Goal: Browse casually

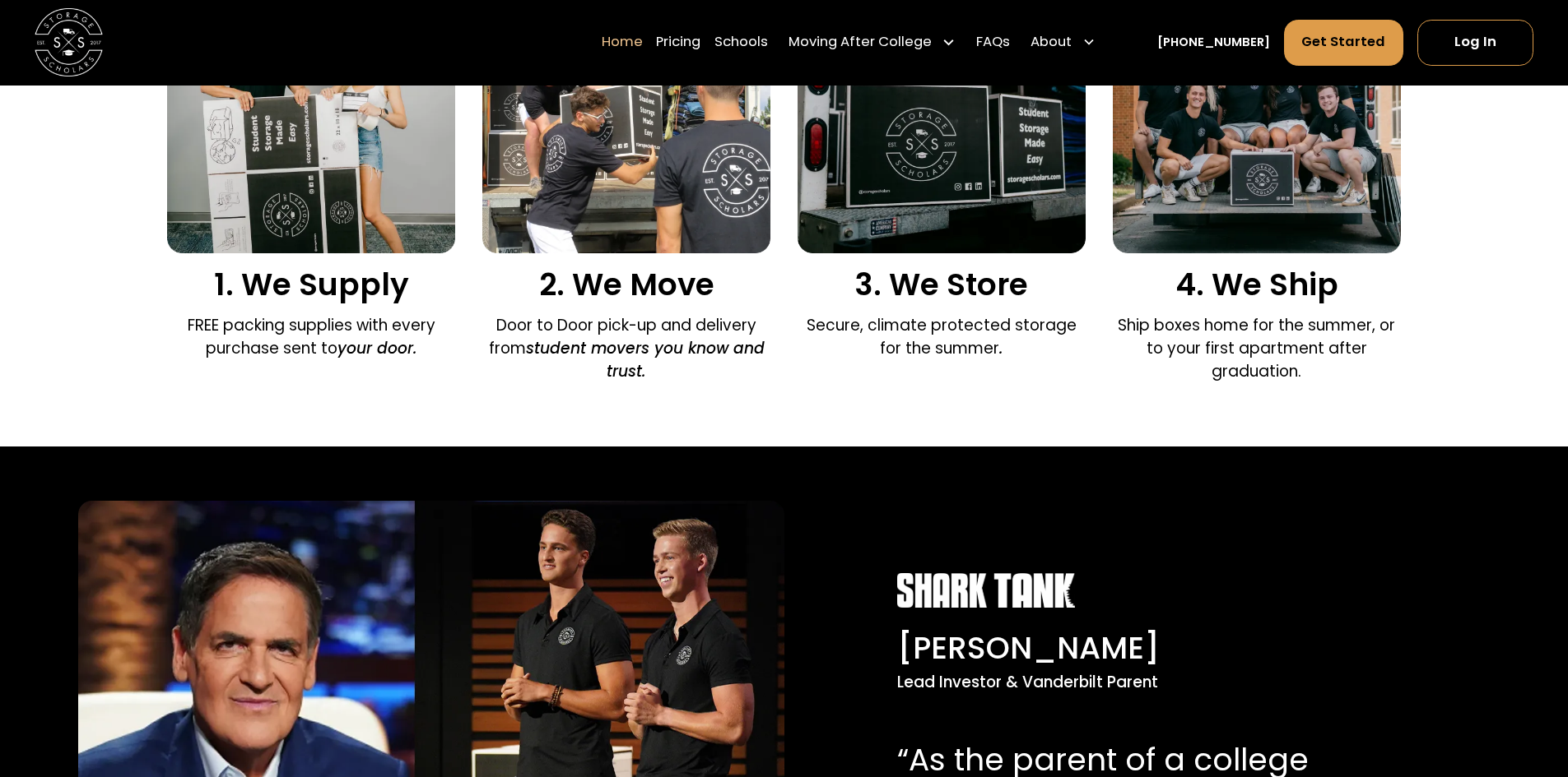
drag, startPoint x: 622, startPoint y: 198, endPoint x: 617, endPoint y: 263, distance: 65.2
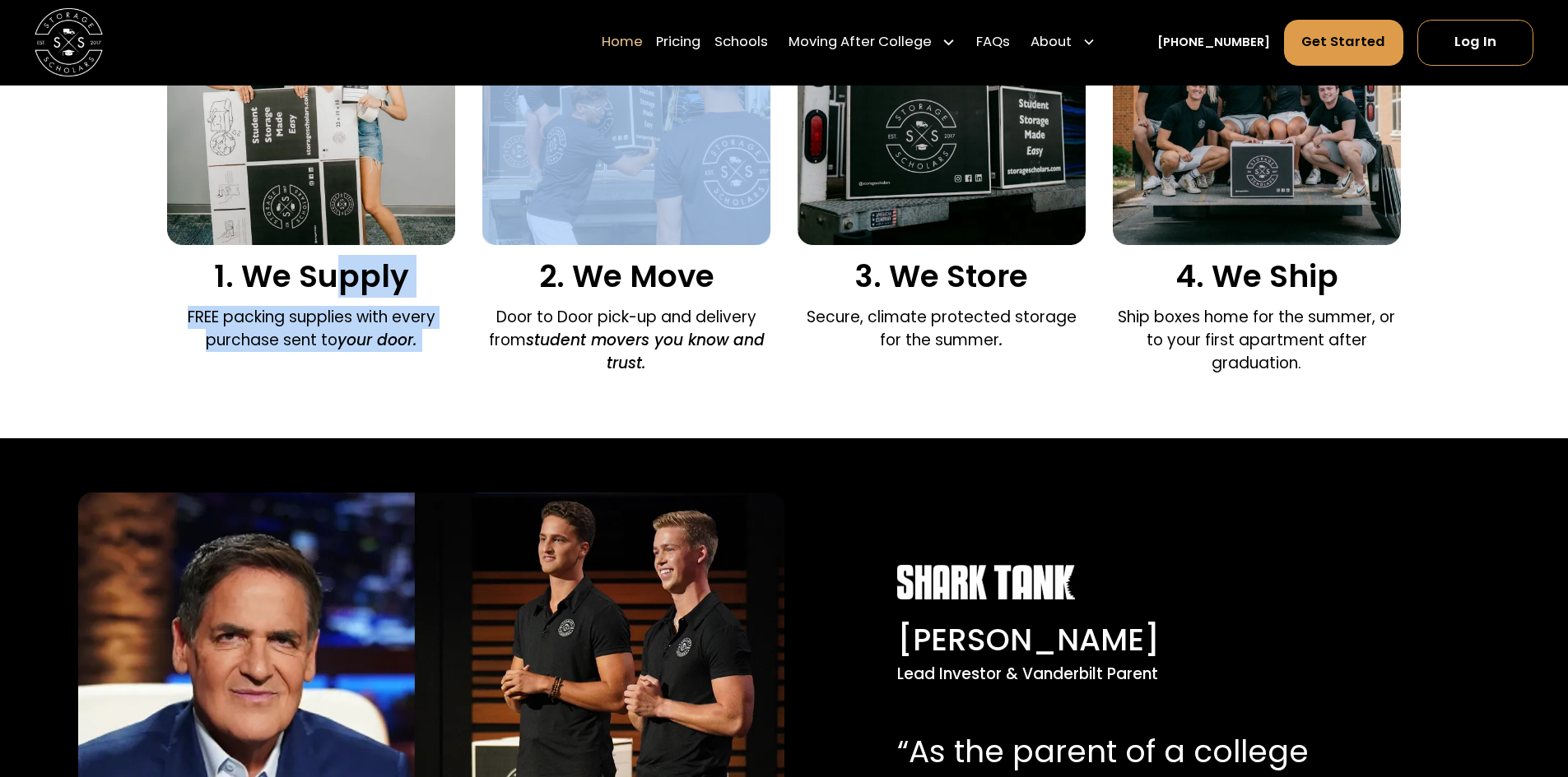
drag, startPoint x: 332, startPoint y: 274, endPoint x: 510, endPoint y: 303, distance: 180.3
click at [502, 299] on div "1. We Supply FREE packing supplies with every purchase sent to your door. 2. We…" at bounding box center [783, 170] width 1233 height 426
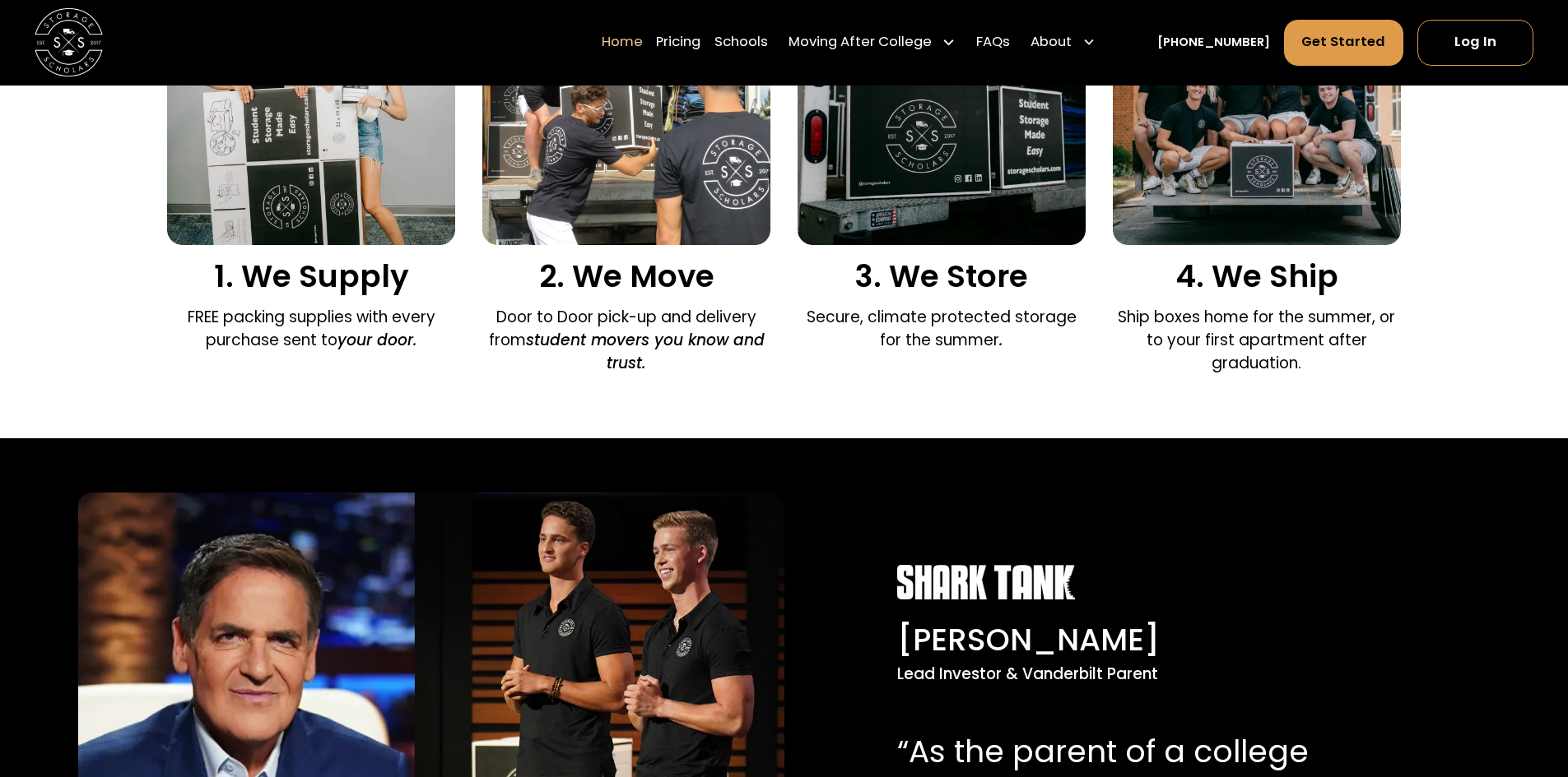
click at [523, 306] on div "2. We Move Door to Door pick-up and delivery from student movers you know and t…" at bounding box center [626, 170] width 288 height 426
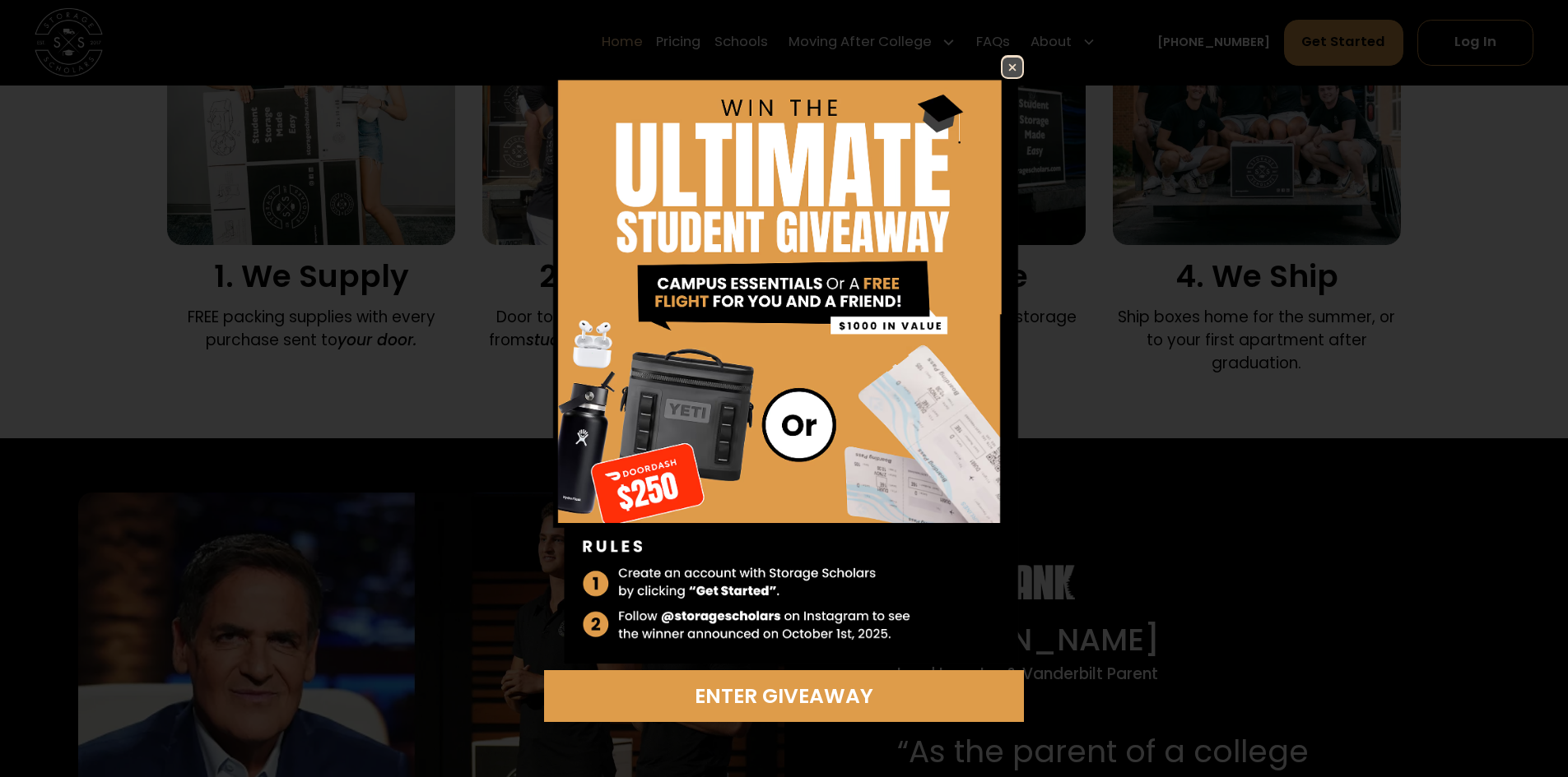
click at [1006, 73] on img at bounding box center [1012, 67] width 20 height 19
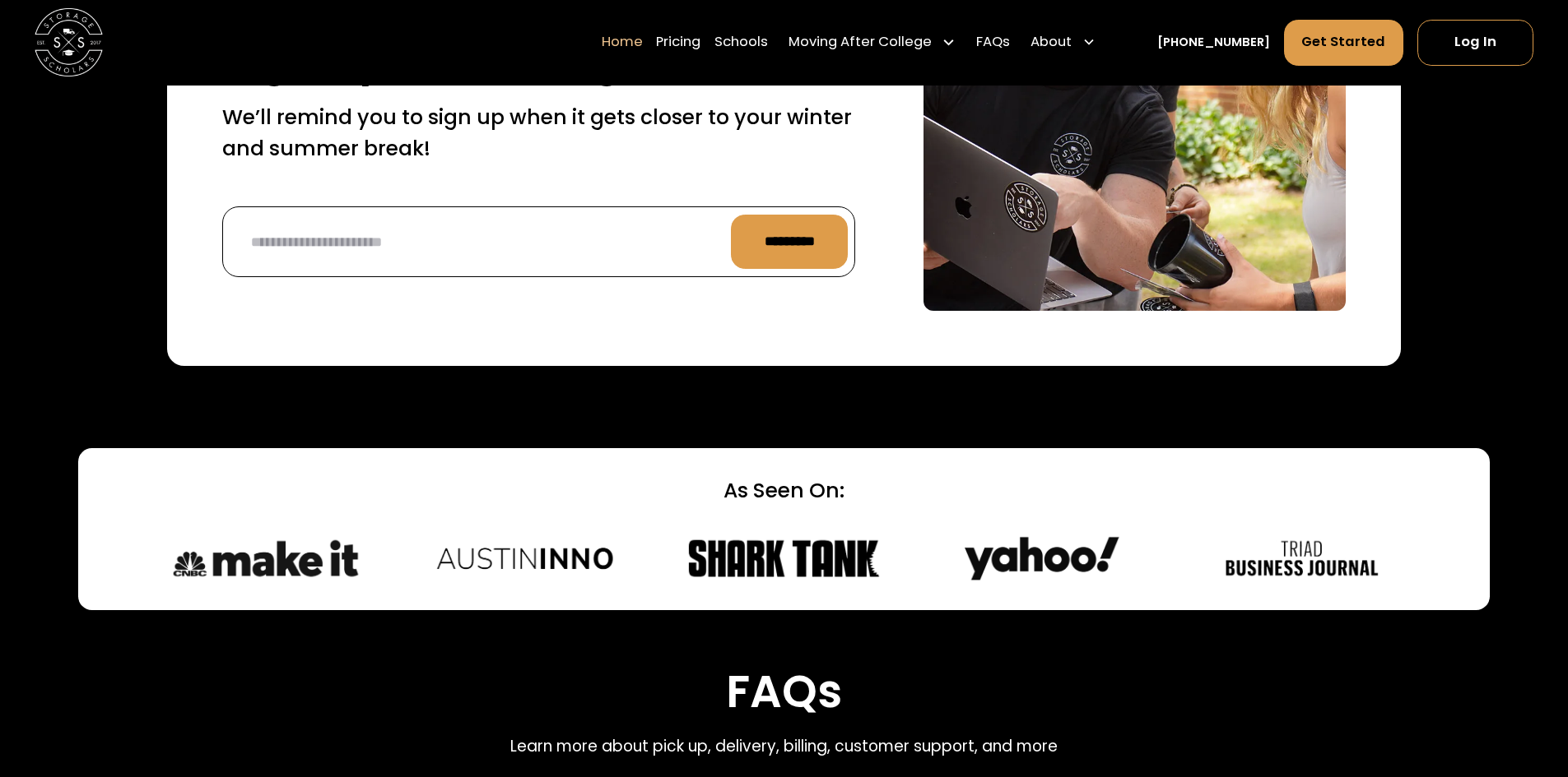
scroll to position [4427, 0]
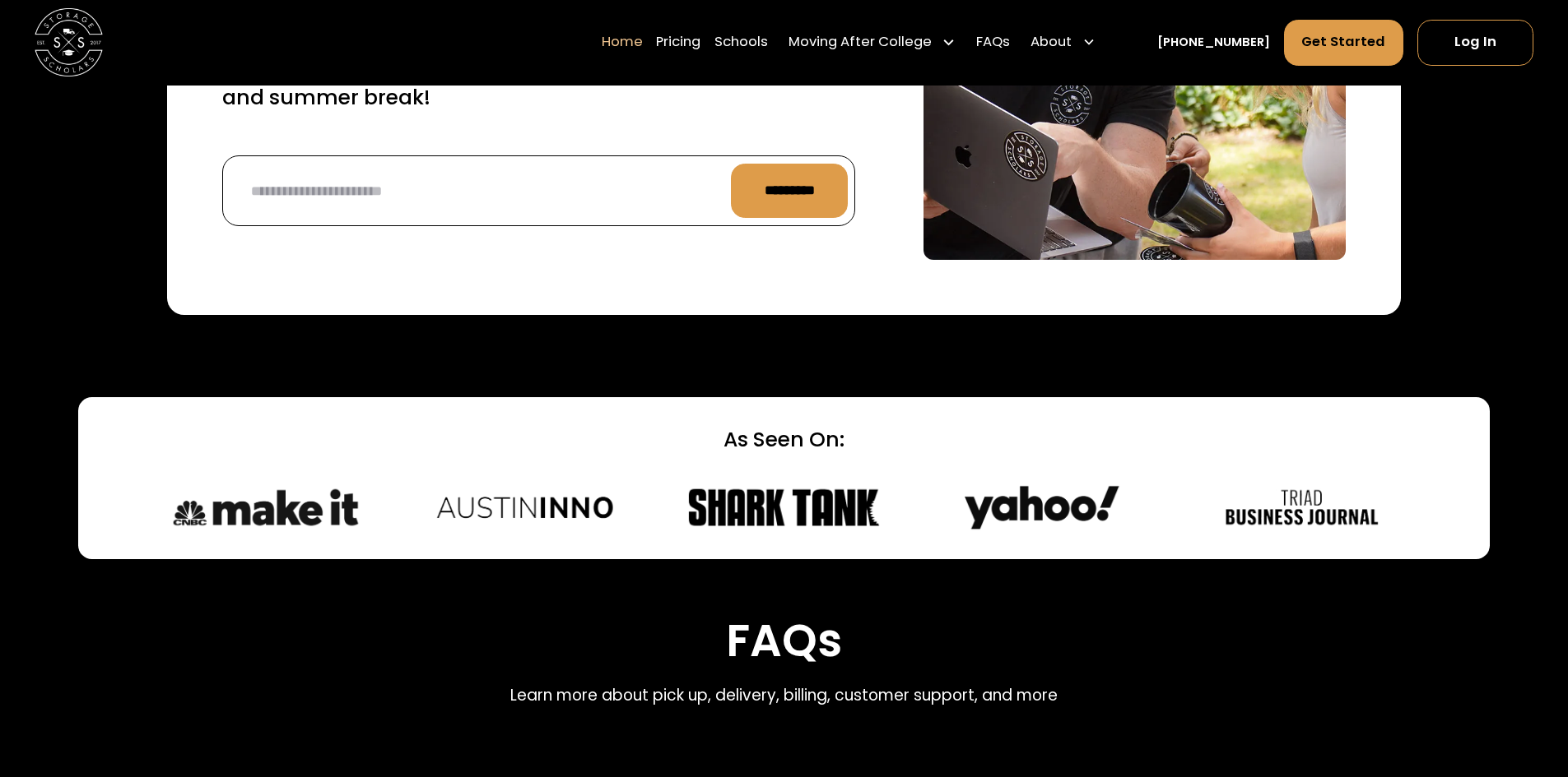
drag, startPoint x: 624, startPoint y: 299, endPoint x: 592, endPoint y: 358, distance: 67.1
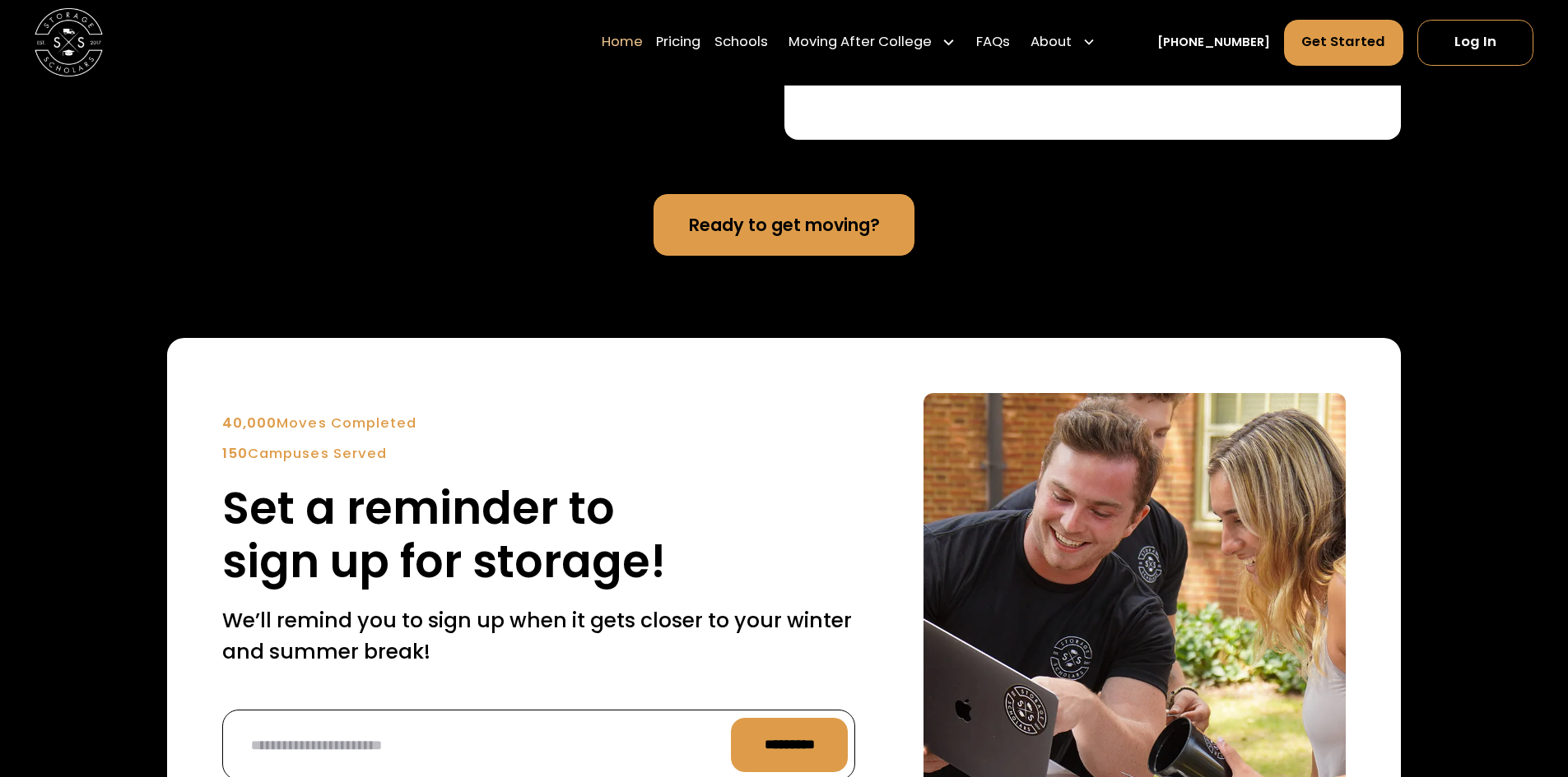
drag, startPoint x: 1112, startPoint y: 428, endPoint x: 1116, endPoint y: 368, distance: 60.1
